Goal: Task Accomplishment & Management: Use online tool/utility

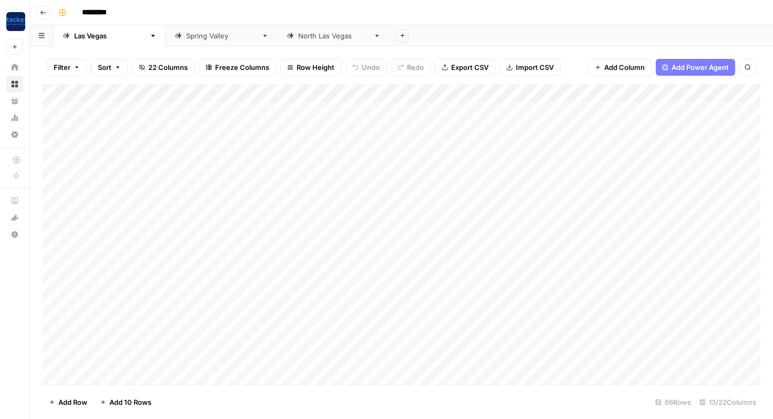
click at [278, 43] on link "[GEOGRAPHIC_DATA]" at bounding box center [334, 35] width 112 height 21
click at [505, 359] on div "Add Column" at bounding box center [401, 234] width 717 height 301
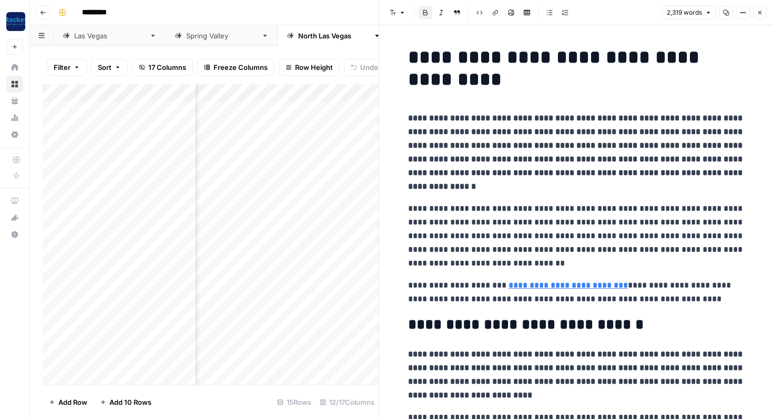
click at [506, 151] on p "**********" at bounding box center [576, 152] width 336 height 82
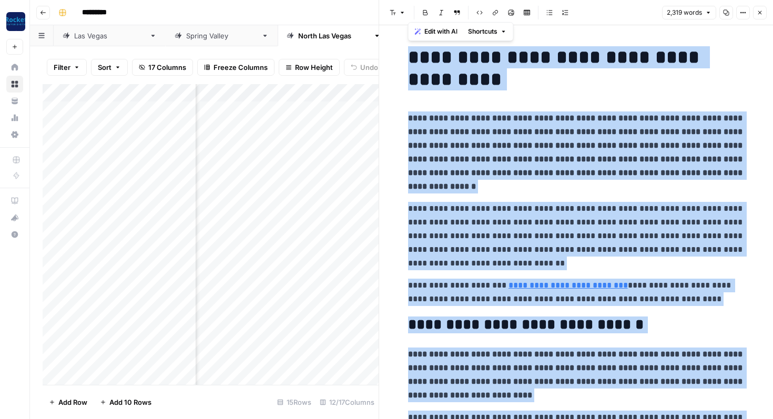
copy div "**********"
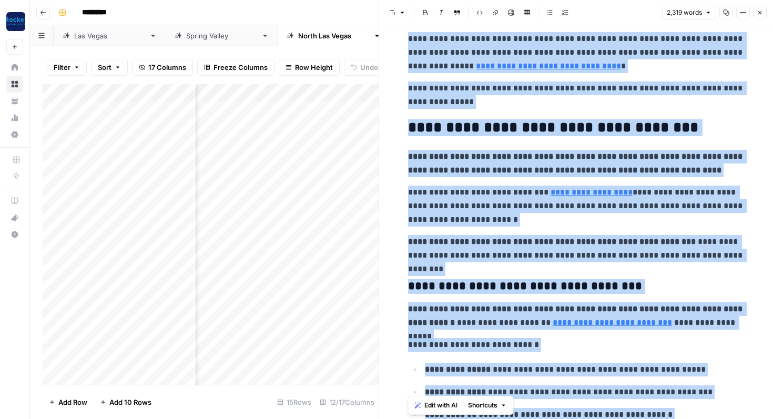
scroll to position [2, 485]
click at [759, 12] on icon "button" at bounding box center [759, 12] width 6 height 6
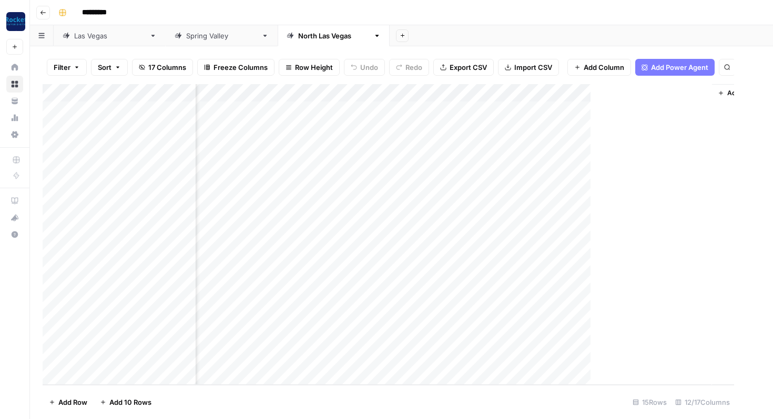
scroll to position [2, 482]
click at [592, 356] on div "Add Column" at bounding box center [401, 234] width 717 height 301
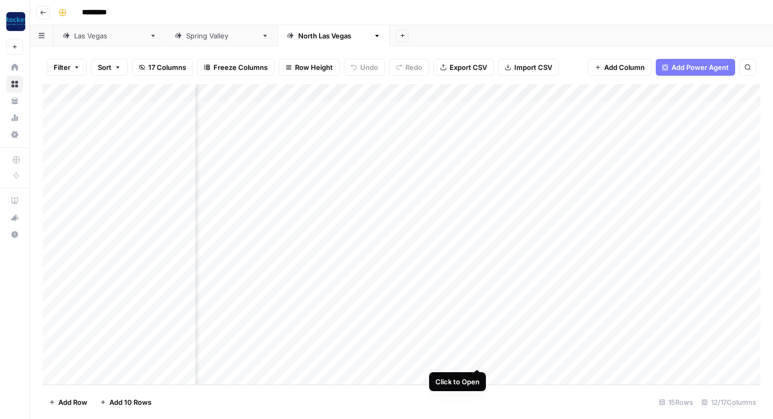
click at [480, 358] on div "Add Column" at bounding box center [401, 234] width 717 height 301
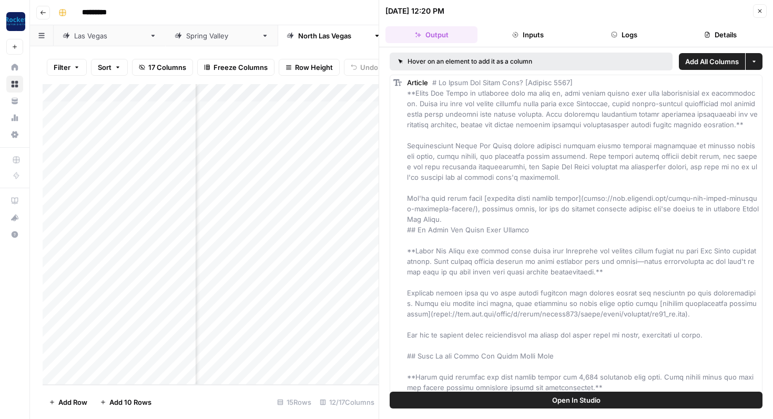
click at [480, 404] on button "Open In Studio" at bounding box center [575, 400] width 373 height 17
click at [756, 8] on icon "button" at bounding box center [759, 11] width 6 height 6
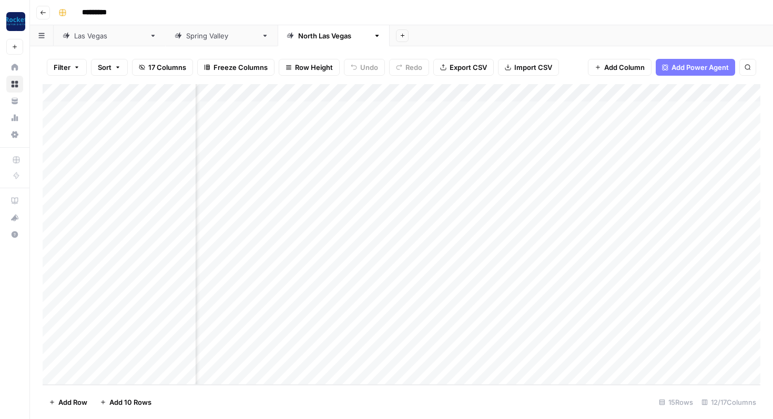
click at [186, 37] on div "Spring Valley" at bounding box center [221, 35] width 71 height 11
click at [683, 251] on div "Add Column" at bounding box center [401, 182] width 717 height 196
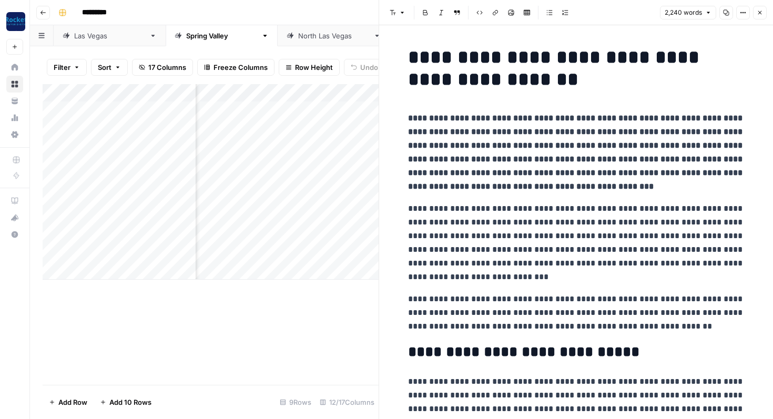
copy div "**********"
click at [757, 15] on icon "button" at bounding box center [759, 12] width 6 height 6
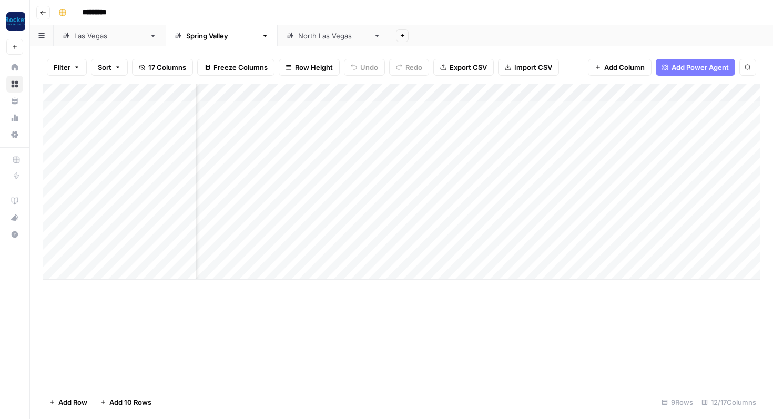
click at [84, 36] on div "[GEOGRAPHIC_DATA]" at bounding box center [109, 35] width 71 height 11
click at [365, 158] on div "Add Column" at bounding box center [401, 234] width 717 height 301
click at [358, 159] on div "Add Column" at bounding box center [401, 234] width 717 height 301
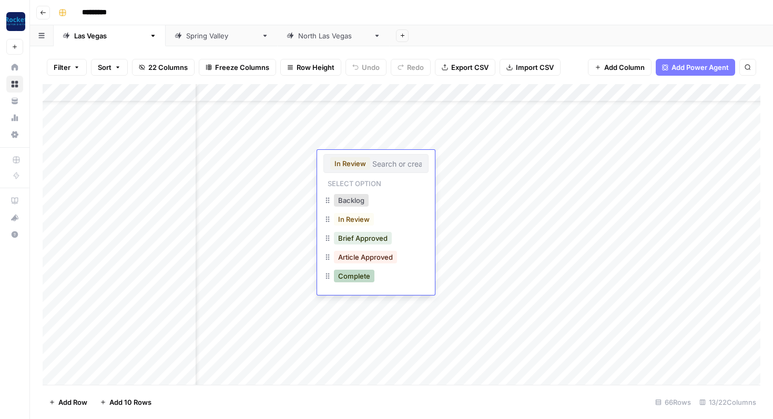
click at [362, 276] on button "Complete" at bounding box center [354, 276] width 40 height 13
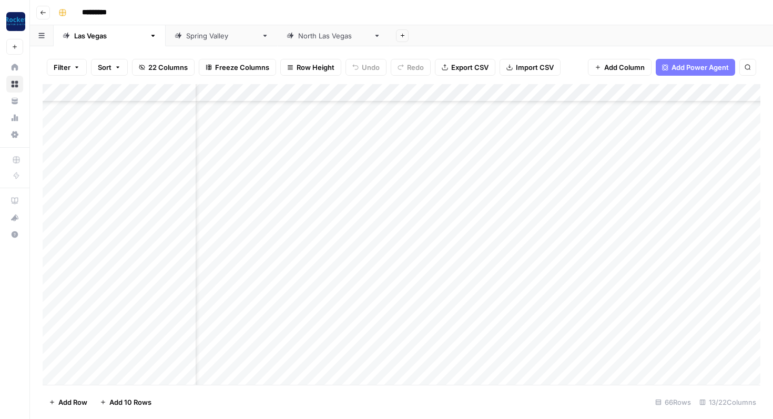
scroll to position [112, 42]
click at [362, 126] on div "Add Column" at bounding box center [401, 234] width 717 height 301
click at [350, 124] on div "Add Column" at bounding box center [401, 234] width 717 height 301
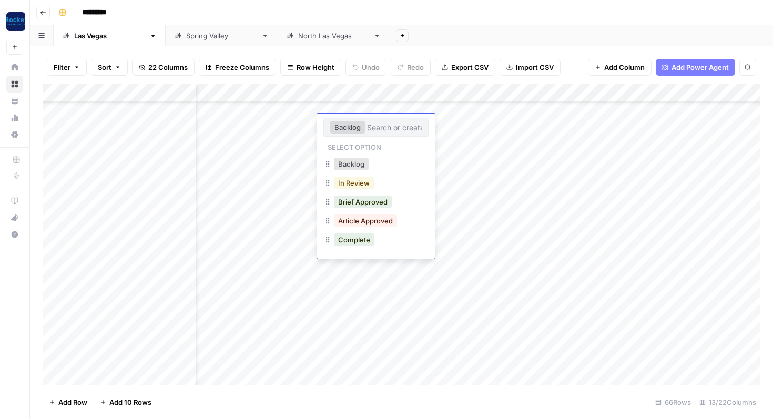
click at [353, 182] on button "In Review" at bounding box center [354, 183] width 40 height 13
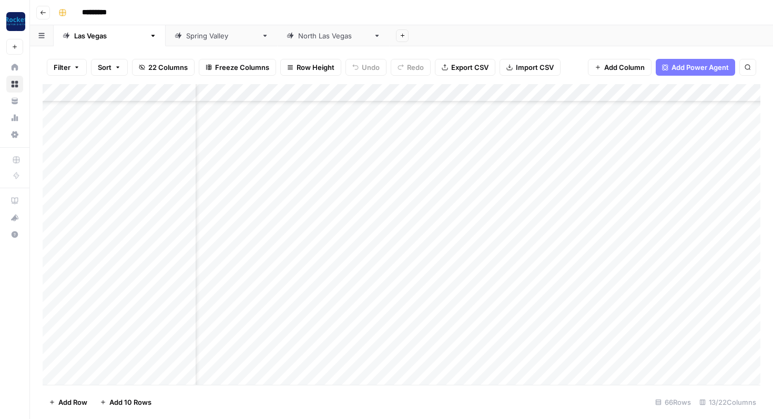
click at [348, 146] on div "Add Column" at bounding box center [401, 234] width 717 height 301
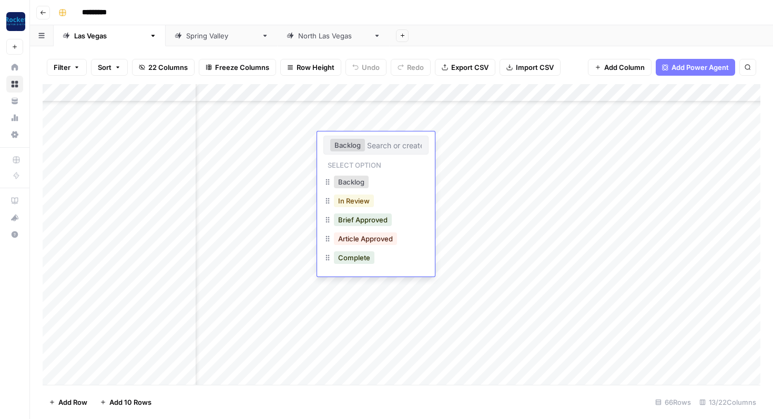
click at [353, 201] on button "In Review" at bounding box center [354, 200] width 40 height 13
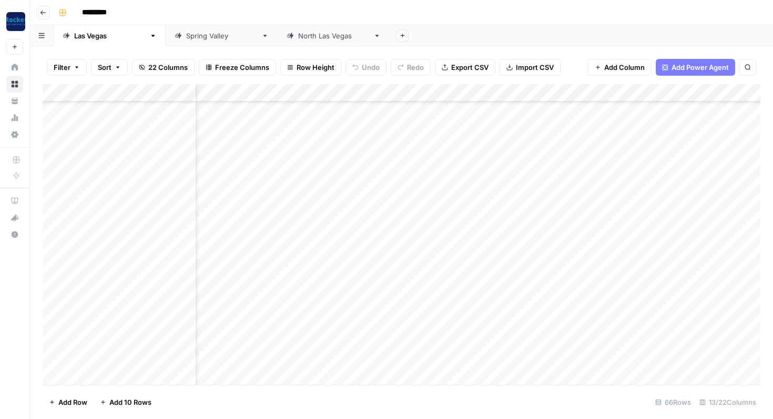
click at [343, 158] on div "Add Column" at bounding box center [401, 234] width 717 height 301
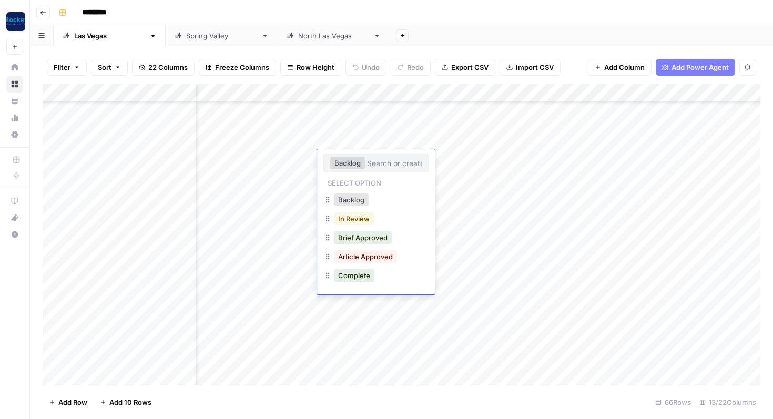
click at [352, 218] on button "In Review" at bounding box center [354, 218] width 40 height 13
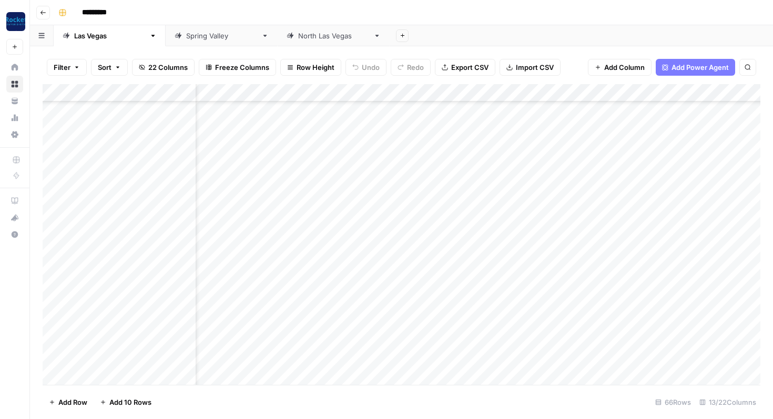
scroll to position [92, 42]
click at [354, 146] on div "Add Column" at bounding box center [401, 234] width 717 height 301
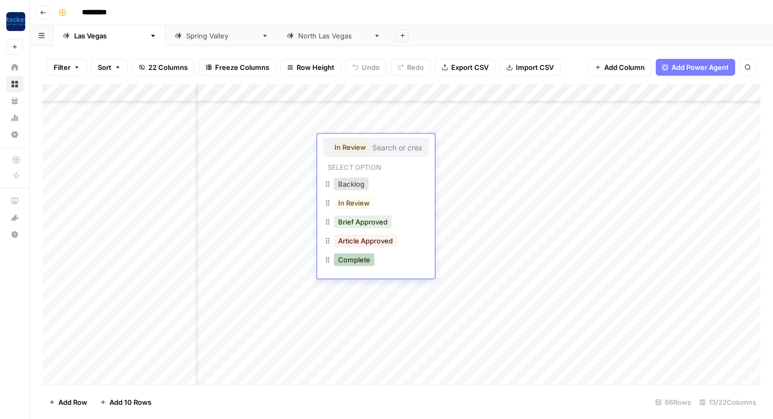
click at [353, 261] on button "Complete" at bounding box center [354, 259] width 40 height 13
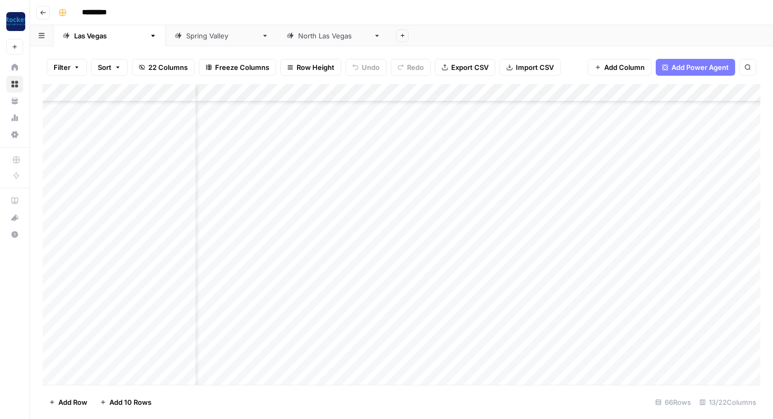
click at [338, 162] on div "Add Column" at bounding box center [401, 234] width 717 height 301
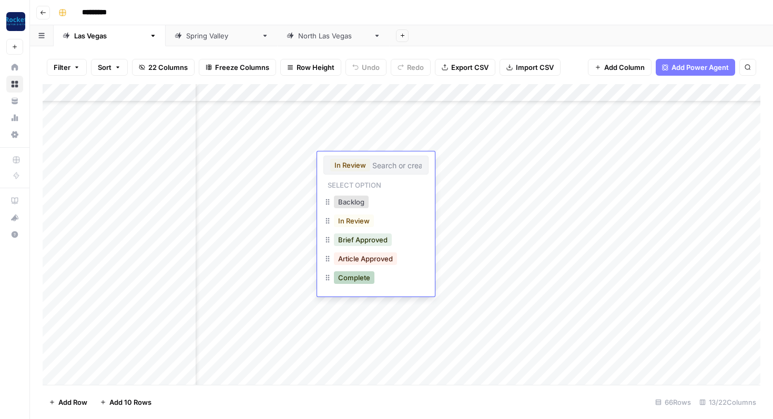
click at [348, 283] on button "Complete" at bounding box center [354, 277] width 40 height 13
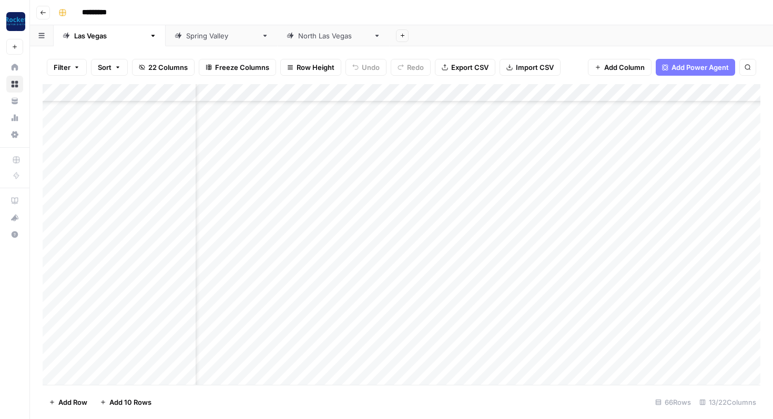
click at [345, 182] on div "Add Column" at bounding box center [401, 234] width 717 height 301
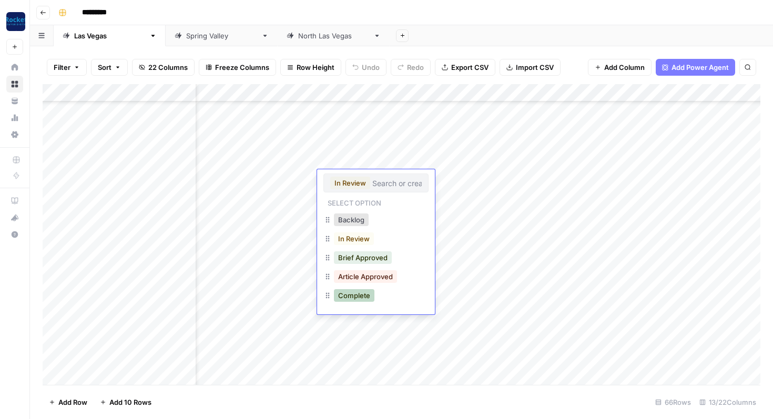
click at [353, 298] on button "Complete" at bounding box center [354, 295] width 40 height 13
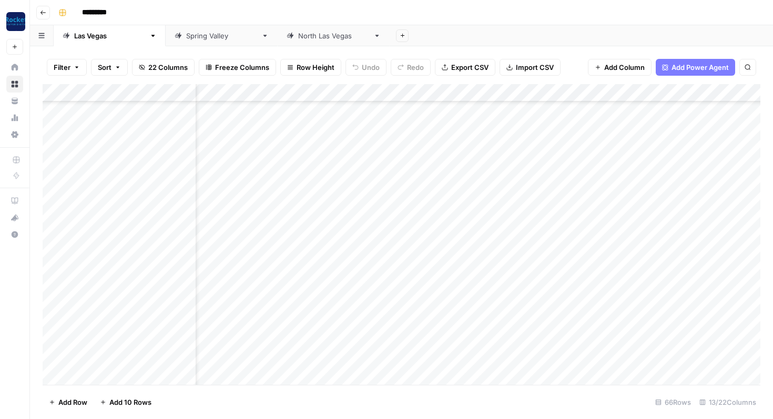
scroll to position [913, 42]
click at [118, 375] on div "Add Column" at bounding box center [401, 234] width 717 height 301
click at [119, 402] on span "Add 10 Rows" at bounding box center [130, 402] width 42 height 11
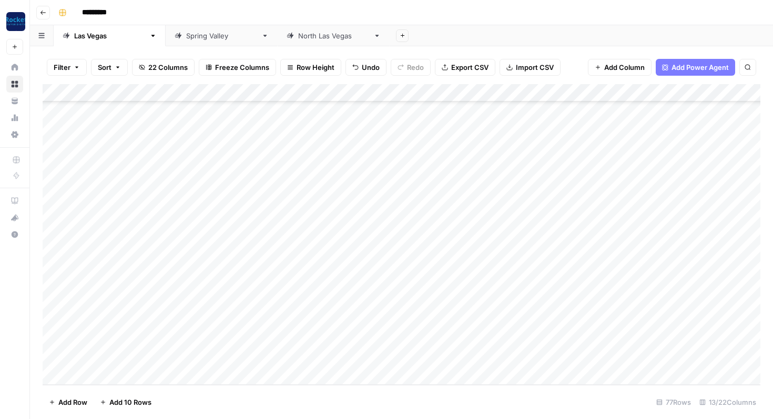
click at [150, 178] on div "Add Column" at bounding box center [401, 234] width 717 height 301
type textarea "**********"
click at [318, 172] on div "Add Column" at bounding box center [401, 234] width 717 height 301
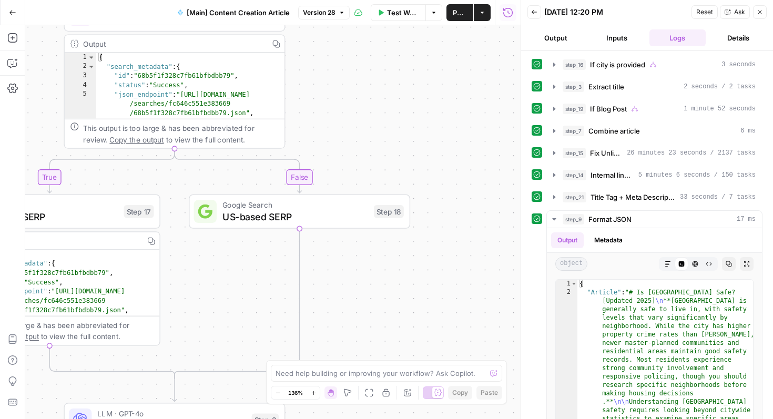
drag, startPoint x: 358, startPoint y: 146, endPoint x: 500, endPoint y: 151, distance: 142.0
click at [500, 151] on div "true false true false Workflow Set Inputs Inputs Condition If city is provided …" at bounding box center [272, 222] width 495 height 394
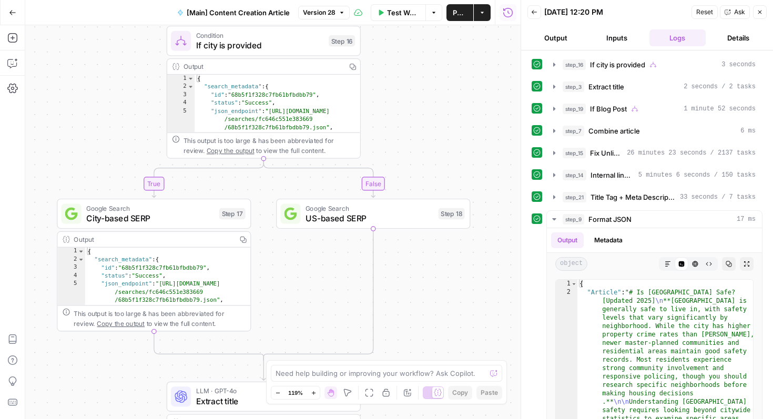
drag, startPoint x: 435, startPoint y: 133, endPoint x: 491, endPoint y: 144, distance: 56.7
click at [491, 144] on div "true false true false Workflow Set Inputs Inputs Condition If city is provided …" at bounding box center [272, 222] width 495 height 394
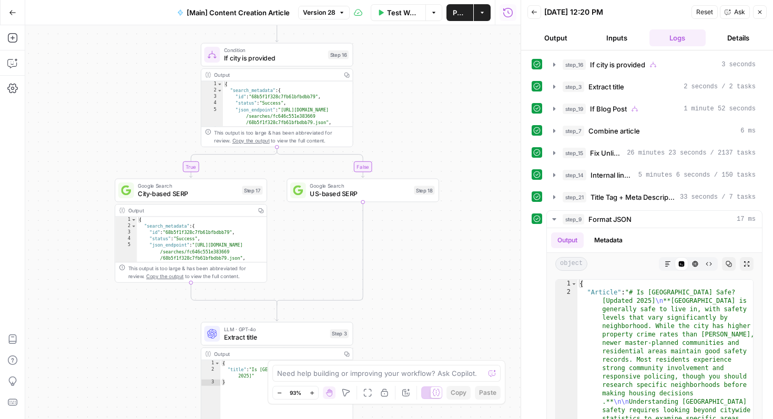
drag, startPoint x: 491, startPoint y: 144, endPoint x: 453, endPoint y: 133, distance: 39.4
click at [453, 133] on div "true false true false Workflow Set Inputs Inputs Condition If city is provided …" at bounding box center [272, 222] width 495 height 394
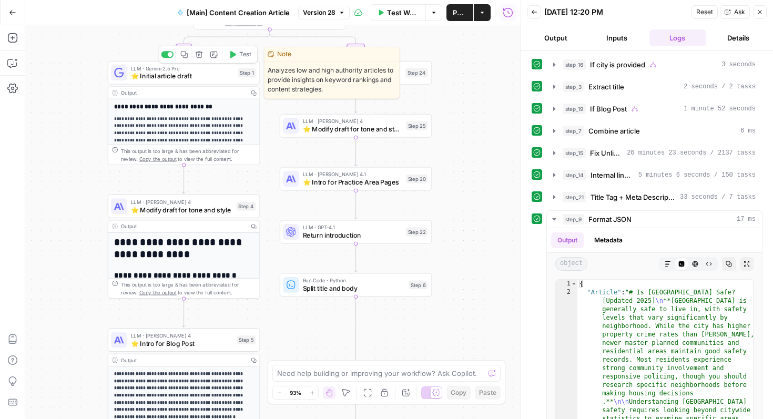
click at [156, 73] on span "⭐️ Initial article draft" at bounding box center [182, 76] width 103 height 10
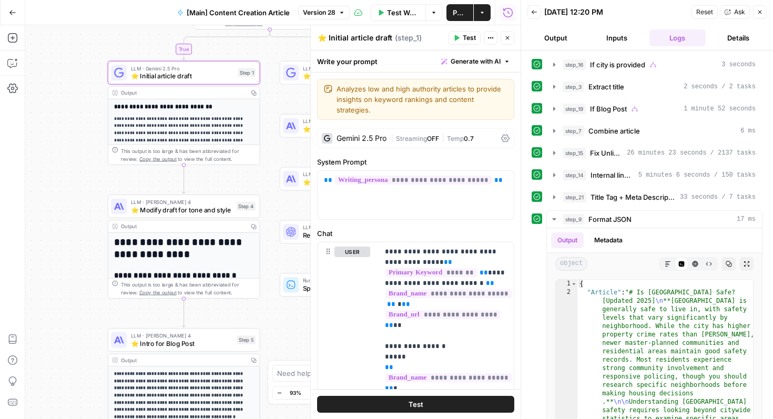
click at [506, 36] on icon "button" at bounding box center [507, 38] width 6 height 6
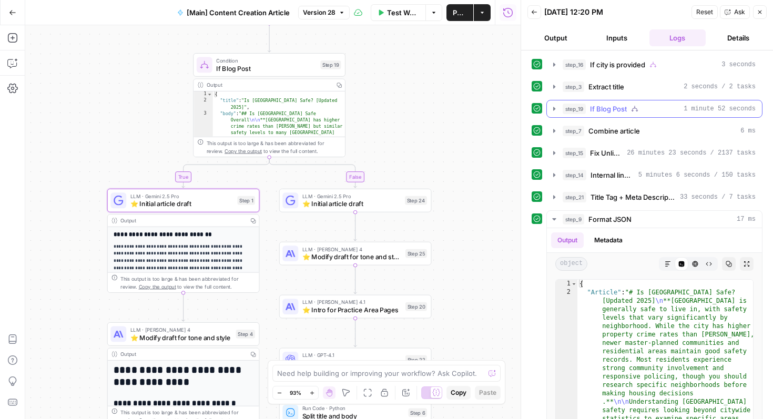
click at [554, 111] on icon "button" at bounding box center [554, 109] width 8 height 8
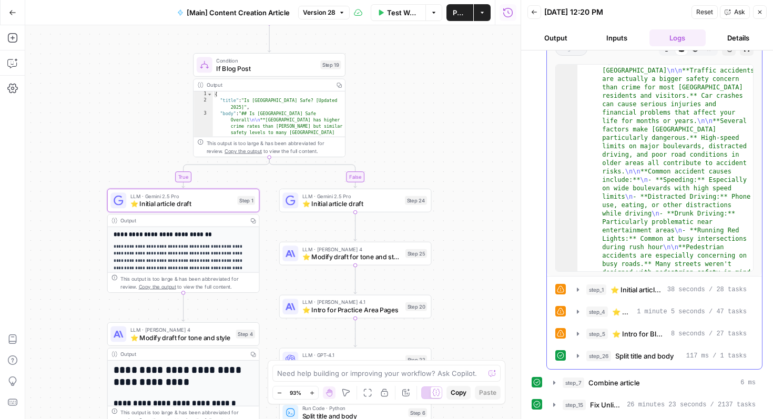
scroll to position [1420, 0]
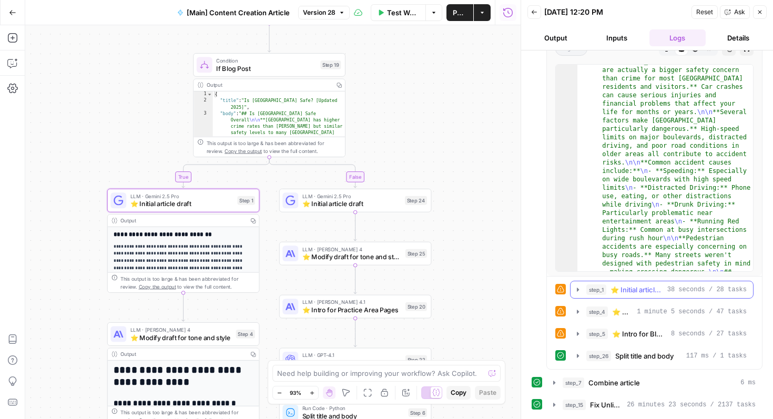
click at [577, 290] on icon "button" at bounding box center [578, 289] width 2 height 4
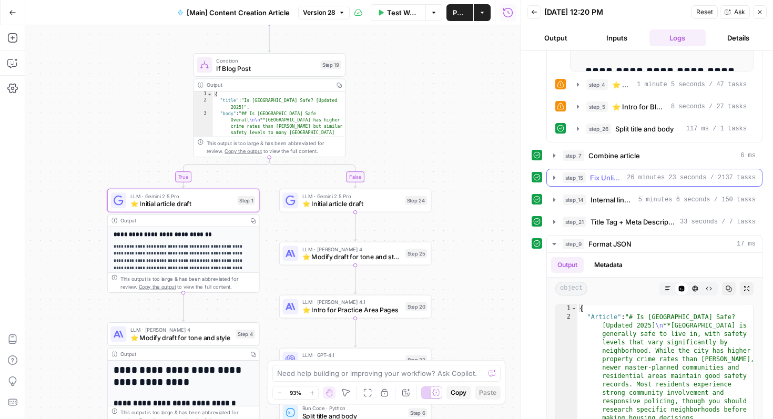
scroll to position [636, 0]
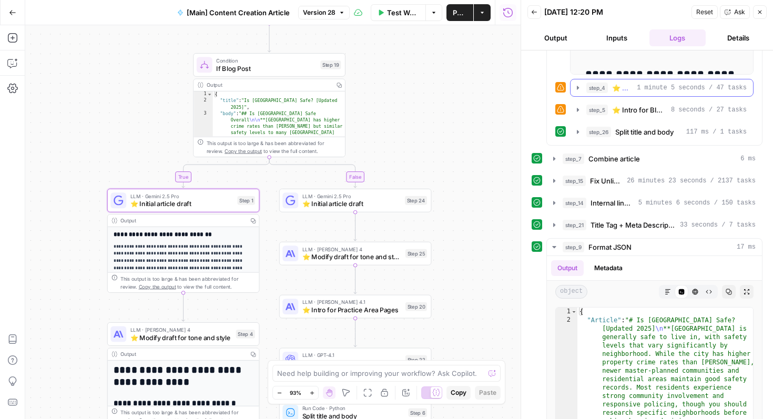
click at [575, 88] on icon "button" at bounding box center [577, 88] width 8 height 8
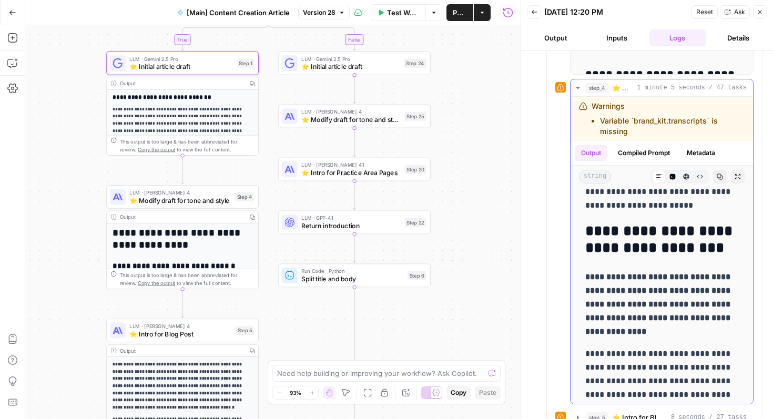
scroll to position [361, 0]
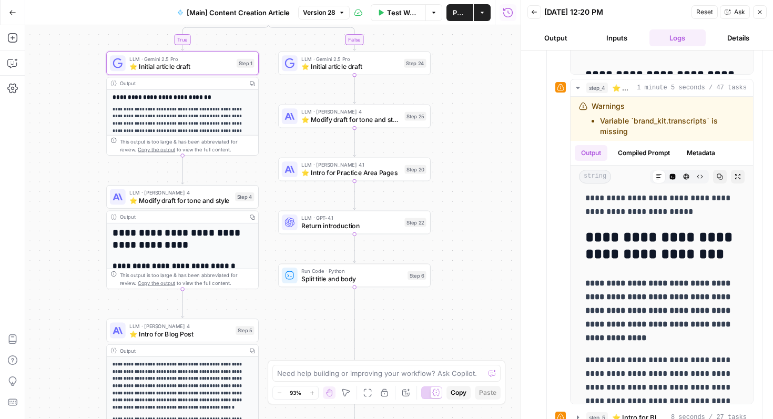
click at [613, 37] on button "Inputs" at bounding box center [616, 37] width 57 height 17
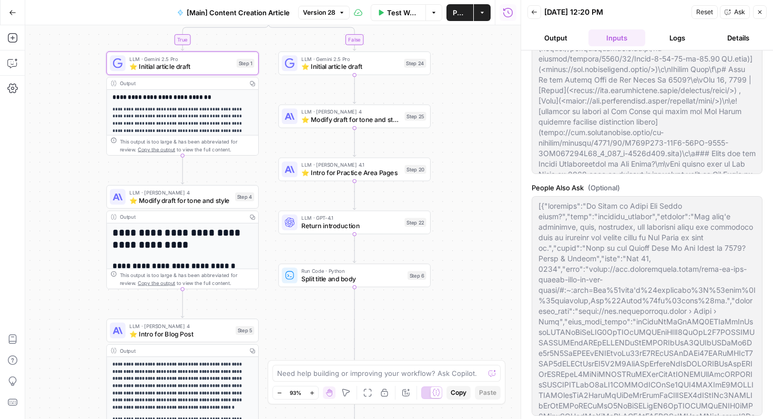
scroll to position [590, 0]
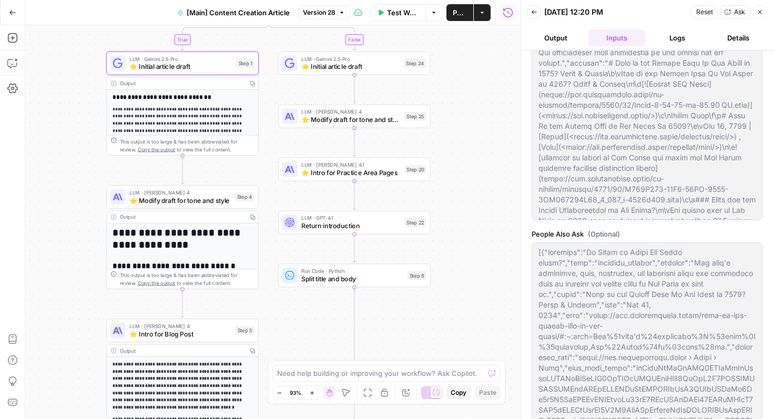
type input "Ladah Law - [GEOGRAPHIC_DATA]"
type input "Ladah Injury & Car Accident Lawyers [GEOGRAPHIC_DATA]"
click at [672, 39] on button "Logs" at bounding box center [677, 37] width 57 height 17
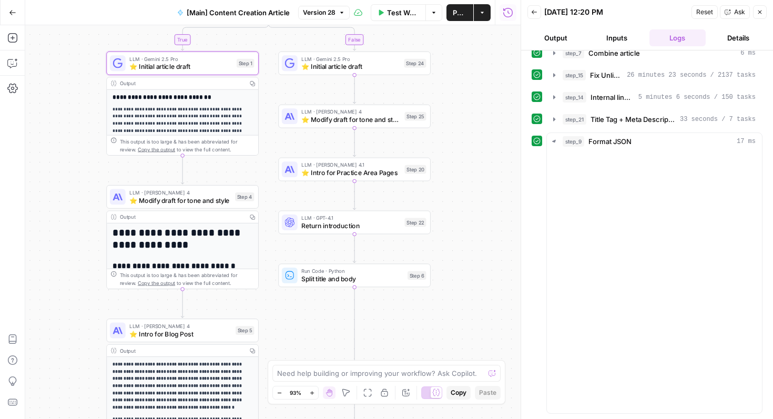
scroll to position [0, 0]
